Goal: Task Accomplishment & Management: Manage account settings

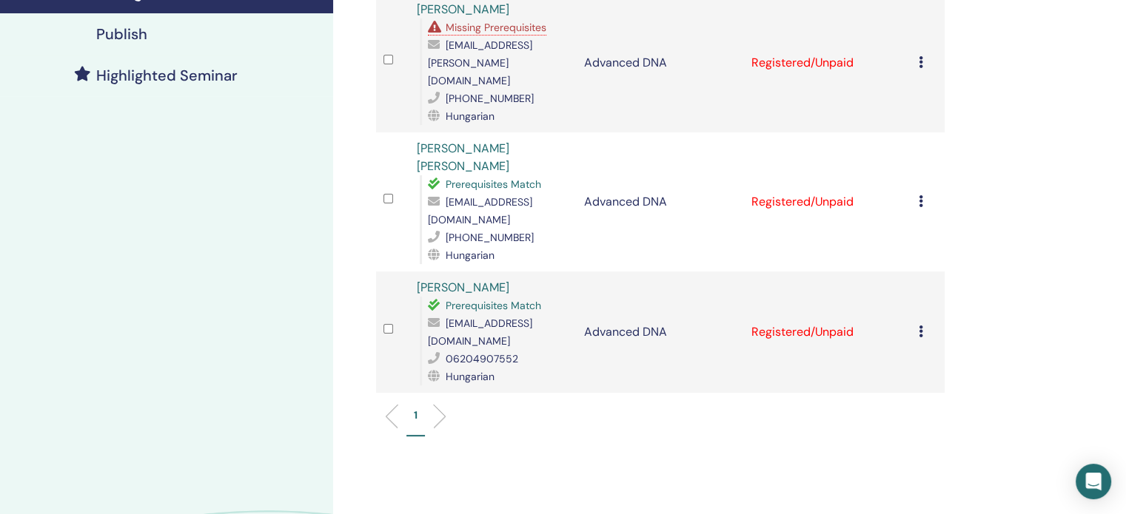
scroll to position [74, 0]
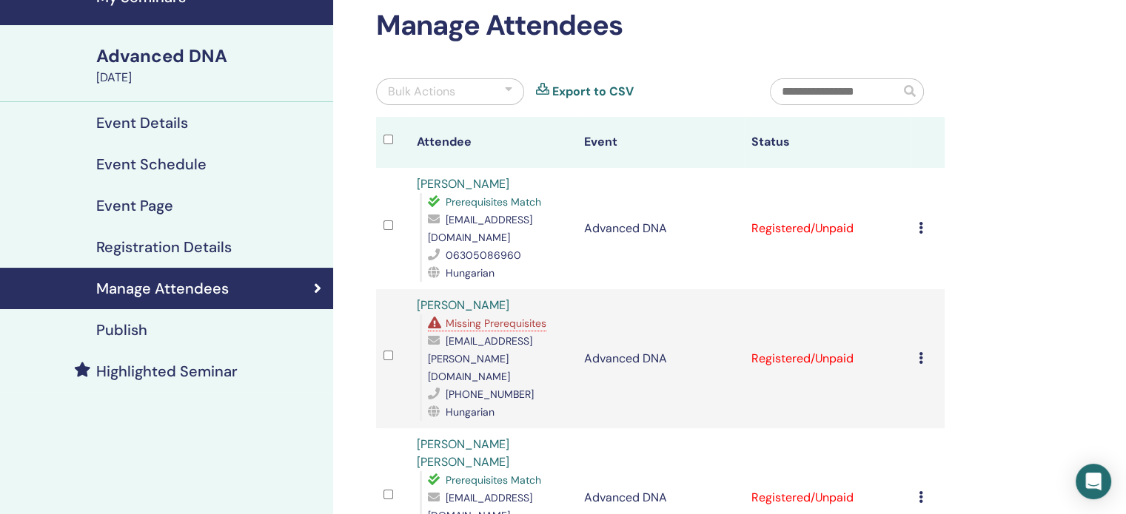
click at [163, 118] on h4 "Event Details" at bounding box center [142, 123] width 92 height 18
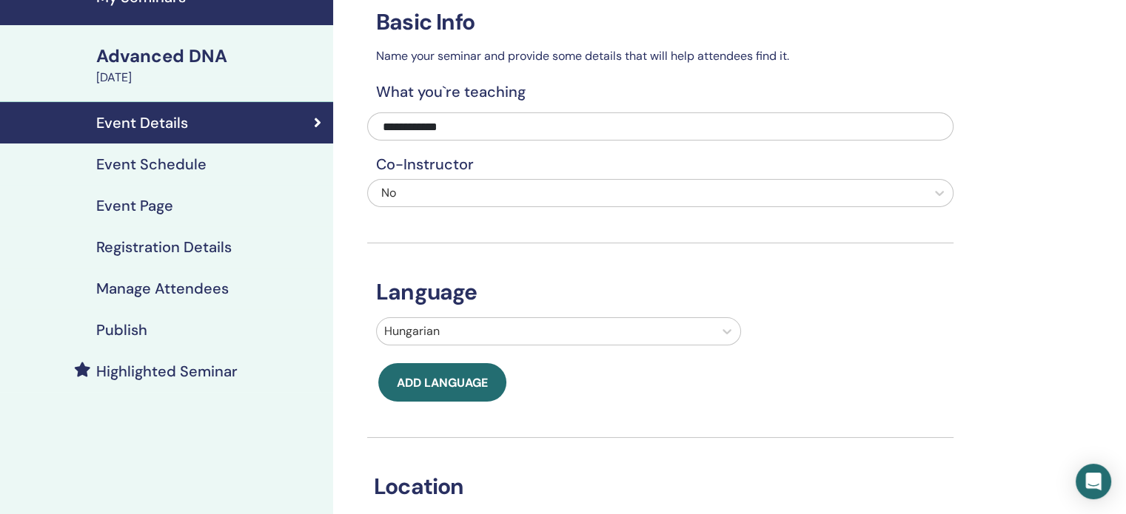
click at [152, 64] on div "Advanced DNA" at bounding box center [210, 56] width 228 height 25
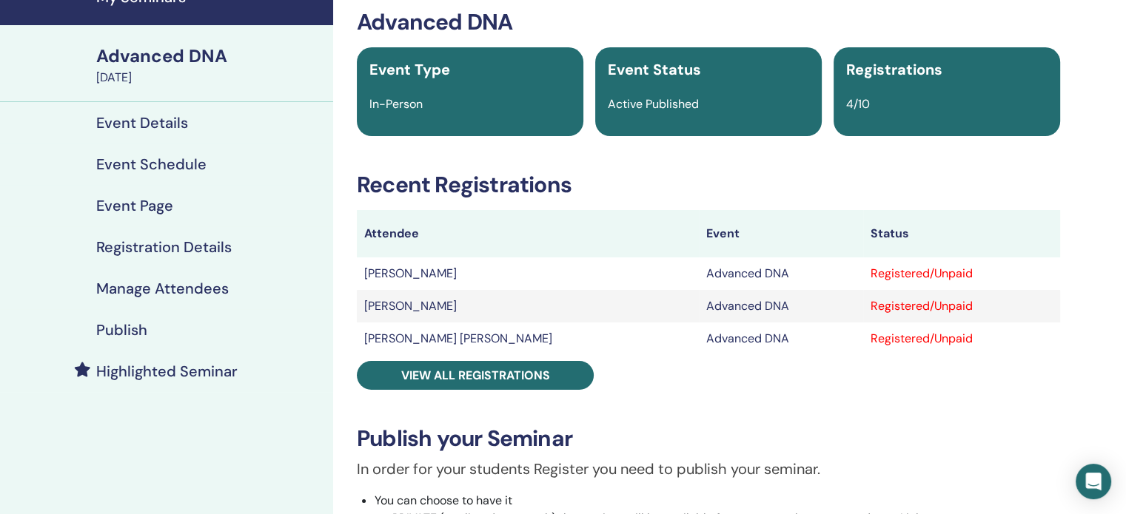
scroll to position [148, 0]
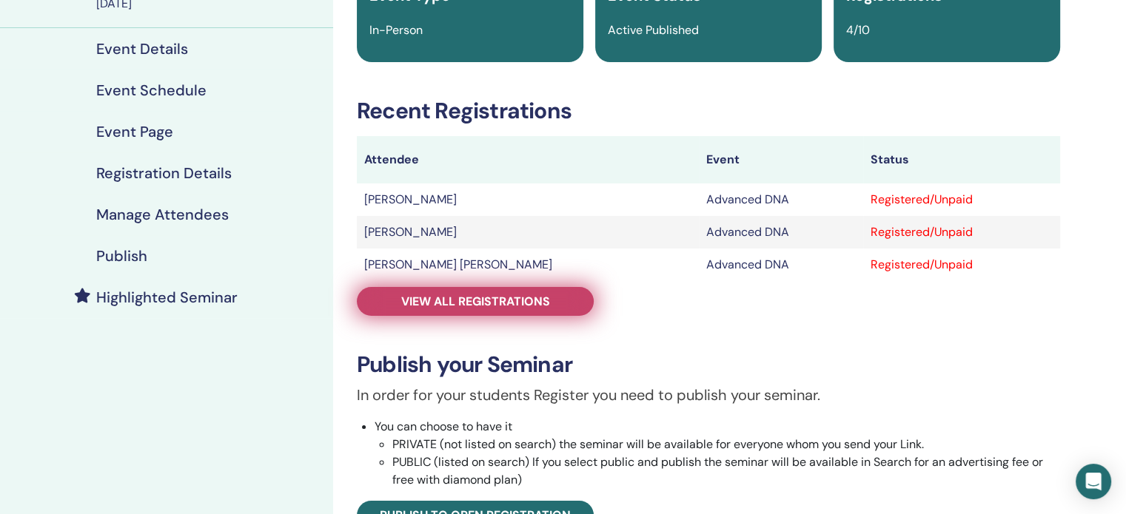
click at [566, 297] on link "View all registrations" at bounding box center [475, 301] width 237 height 29
